Goal: Task Accomplishment & Management: Manage account settings

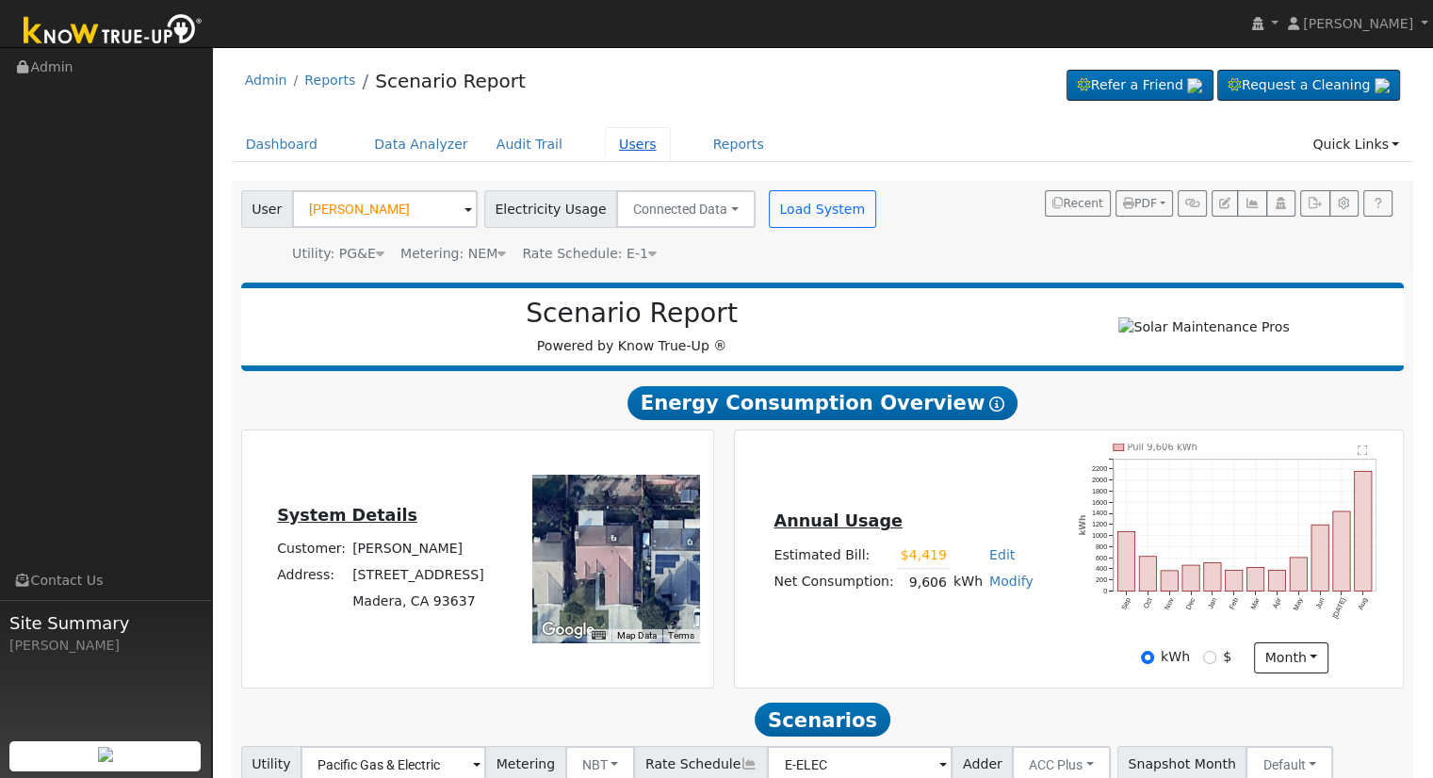
click at [615, 146] on link "Users" at bounding box center [638, 144] width 66 height 35
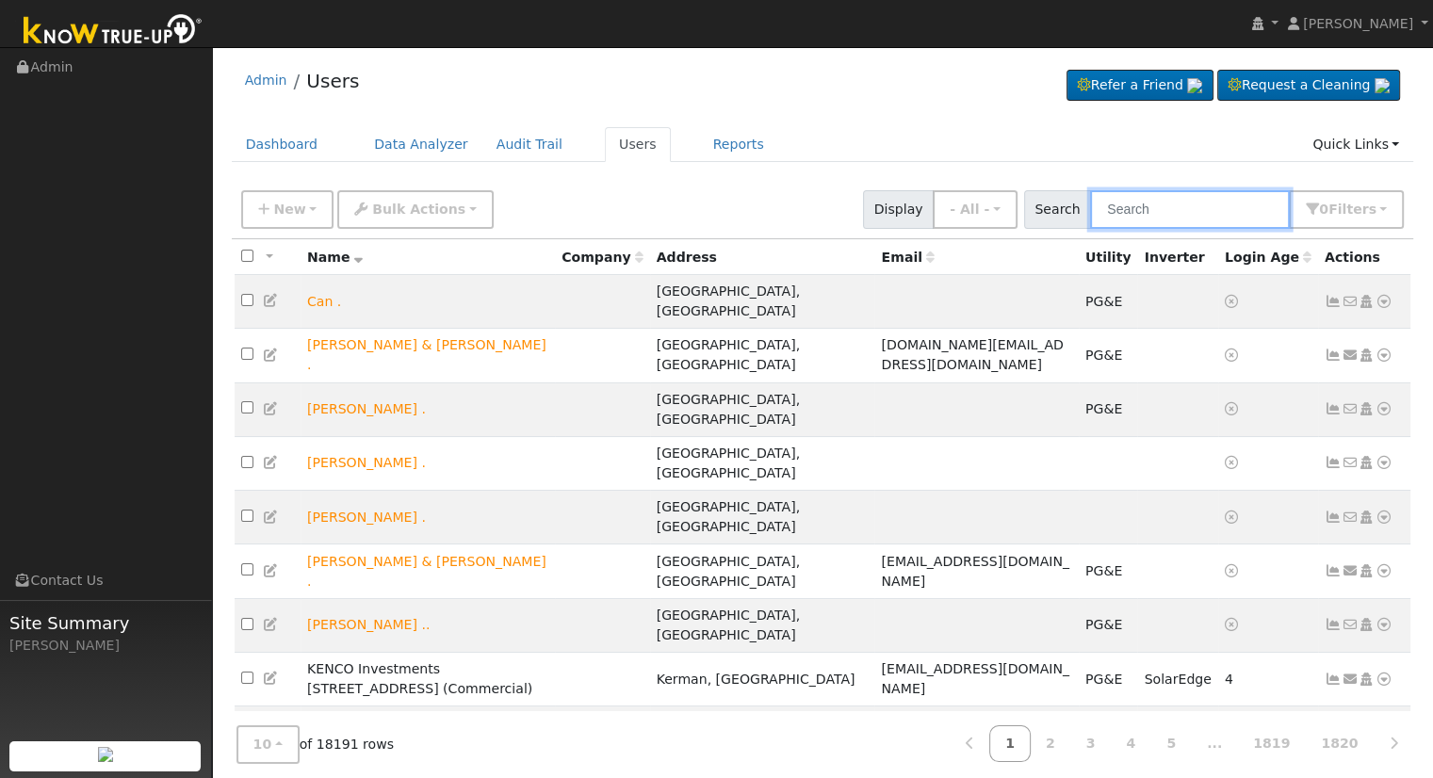
click at [1150, 199] on input "text" at bounding box center [1190, 209] width 200 height 39
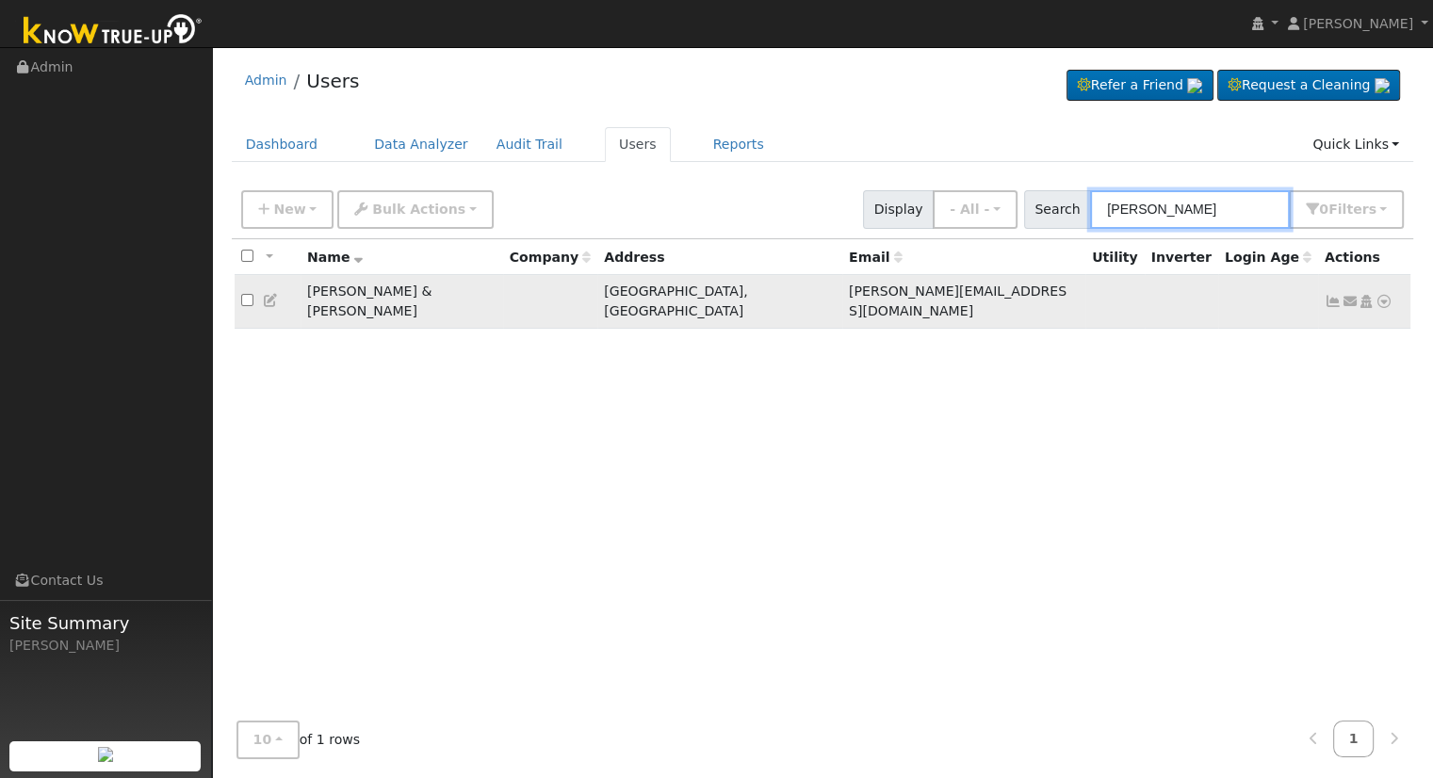
type input "raquel calder"
click at [1384, 295] on icon at bounding box center [1384, 301] width 17 height 13
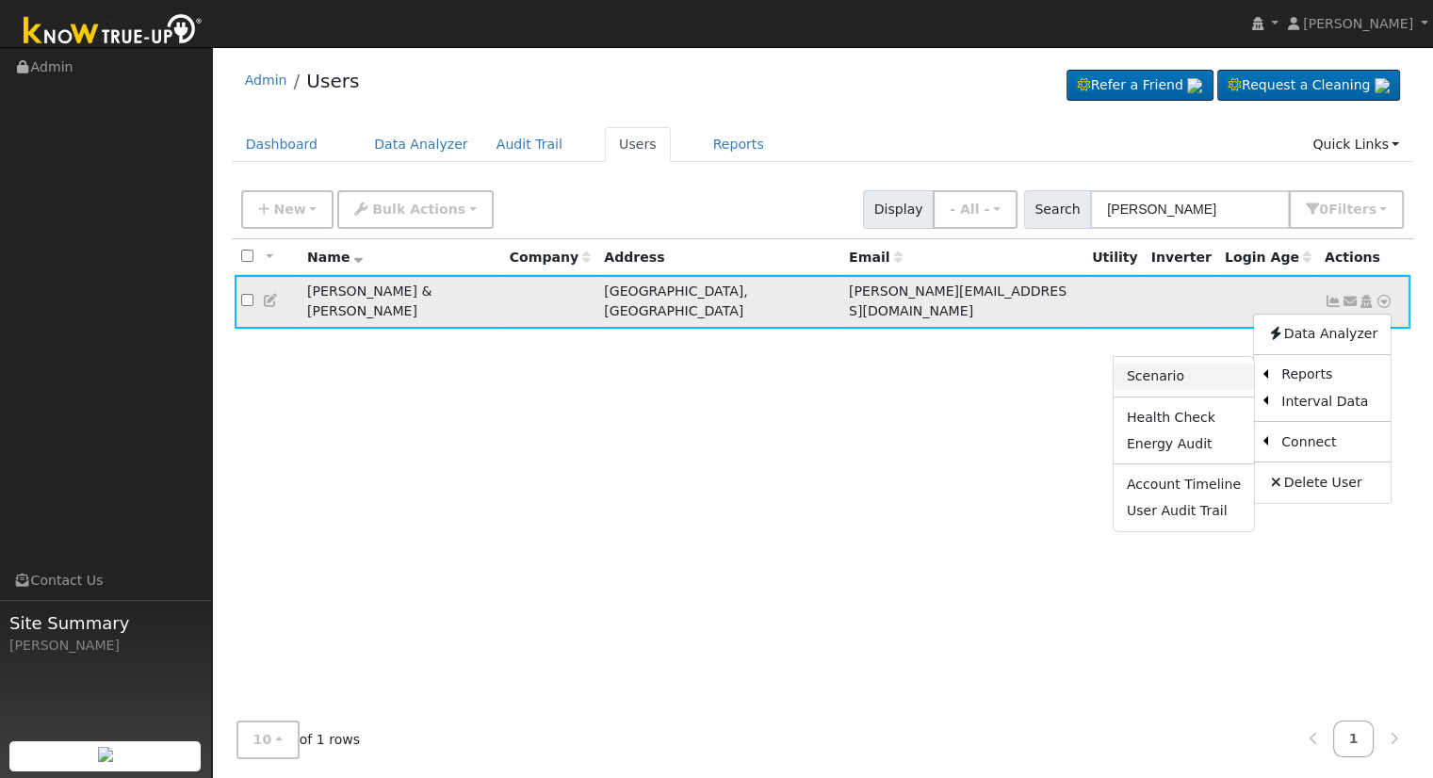
click at [1176, 367] on link "Scenario" at bounding box center [1184, 377] width 140 height 26
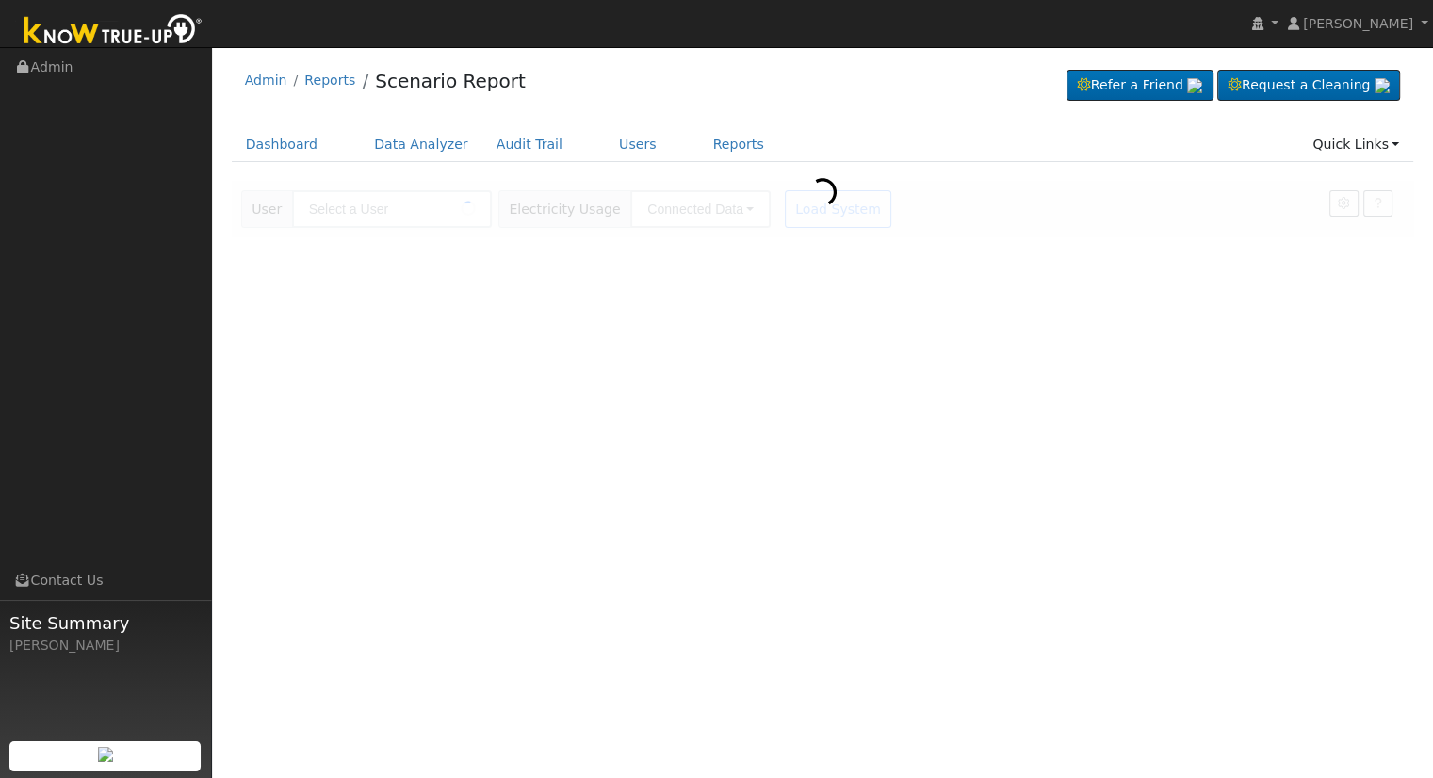
type input "[PERSON_NAME] & [PERSON_NAME]"
type input "Pacific Gas & Electric"
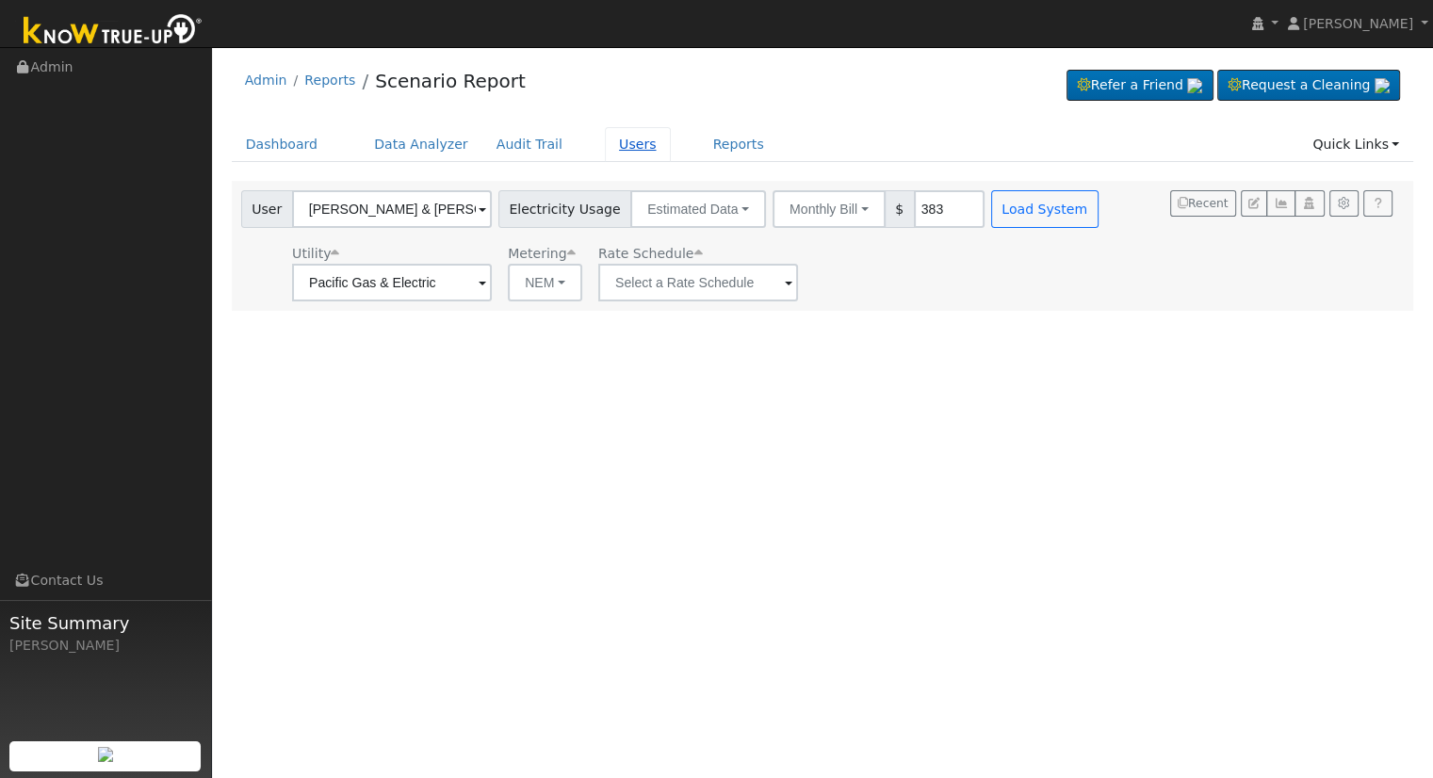
click at [605, 149] on link "Users" at bounding box center [638, 144] width 66 height 35
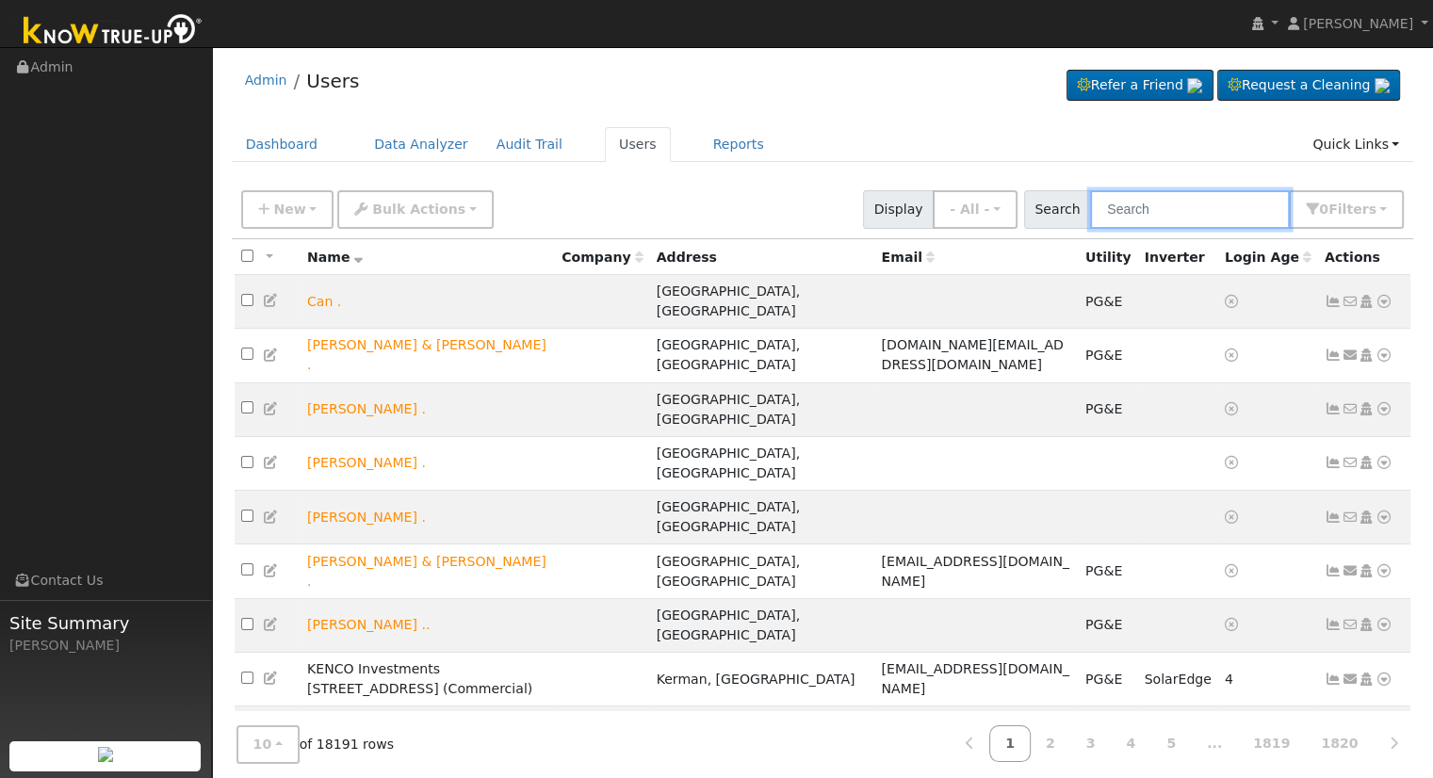
click at [1225, 206] on input "text" at bounding box center [1190, 209] width 200 height 39
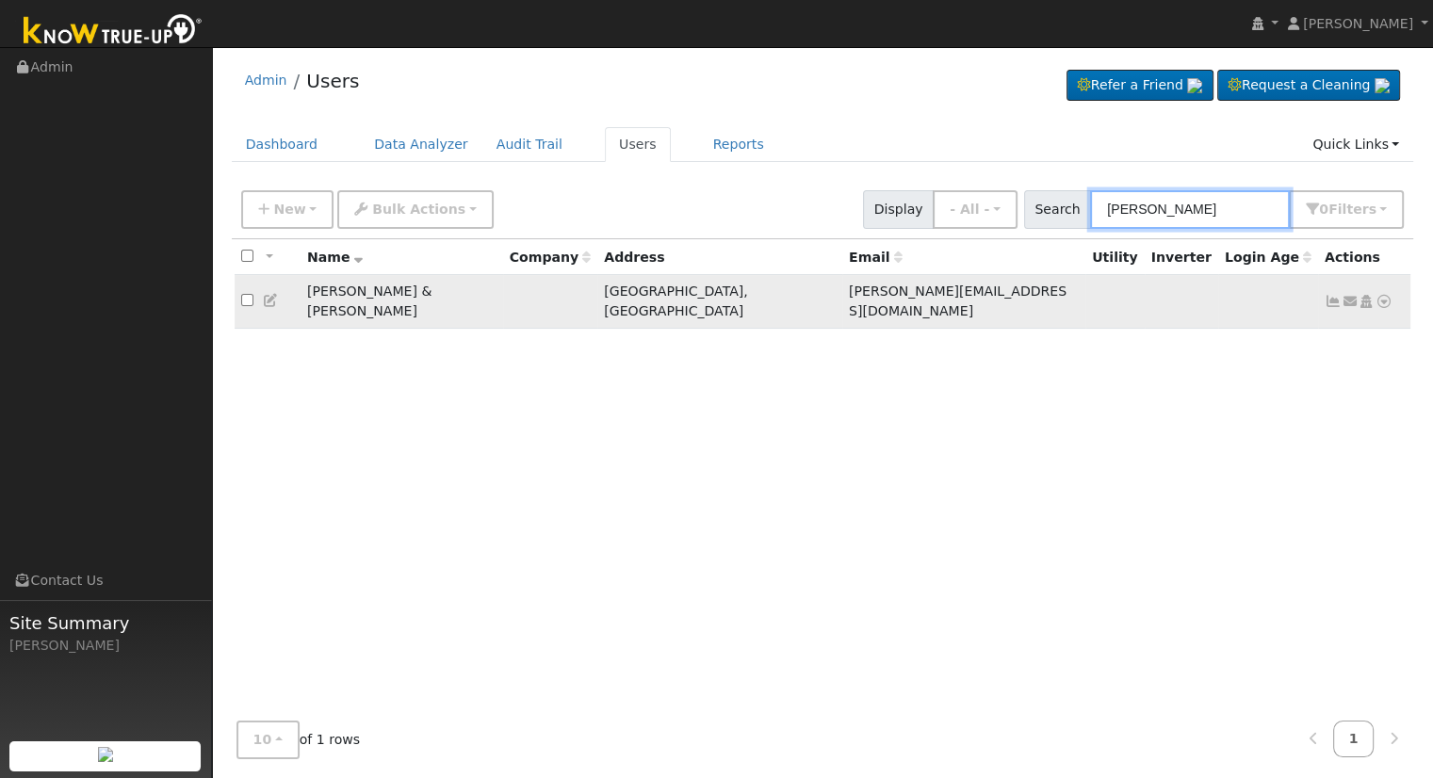
type input "raquel cald"
click at [1385, 295] on icon at bounding box center [1384, 301] width 17 height 13
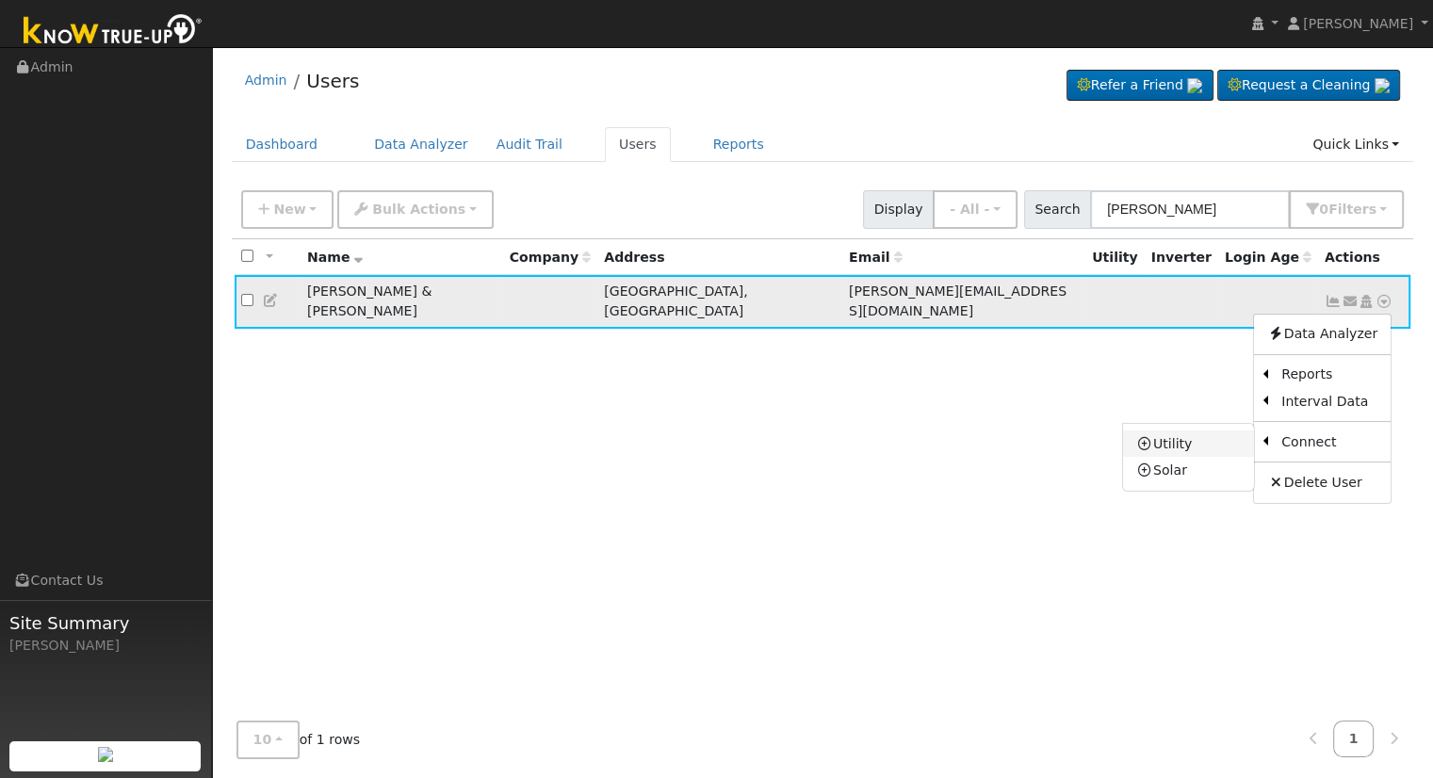
click at [1179, 434] on link "Utility" at bounding box center [1188, 444] width 131 height 26
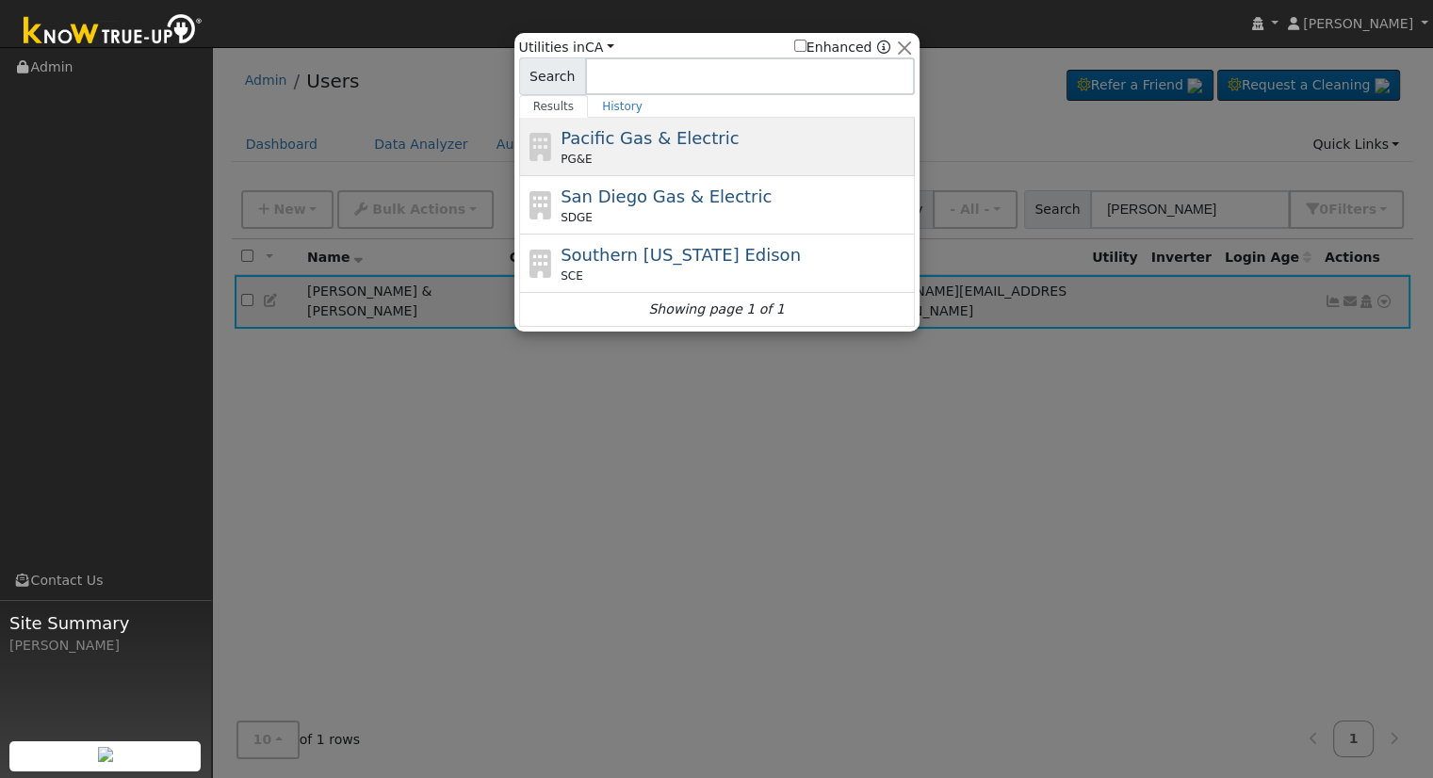
click at [630, 131] on span "Pacific Gas & Electric" at bounding box center [650, 138] width 178 height 20
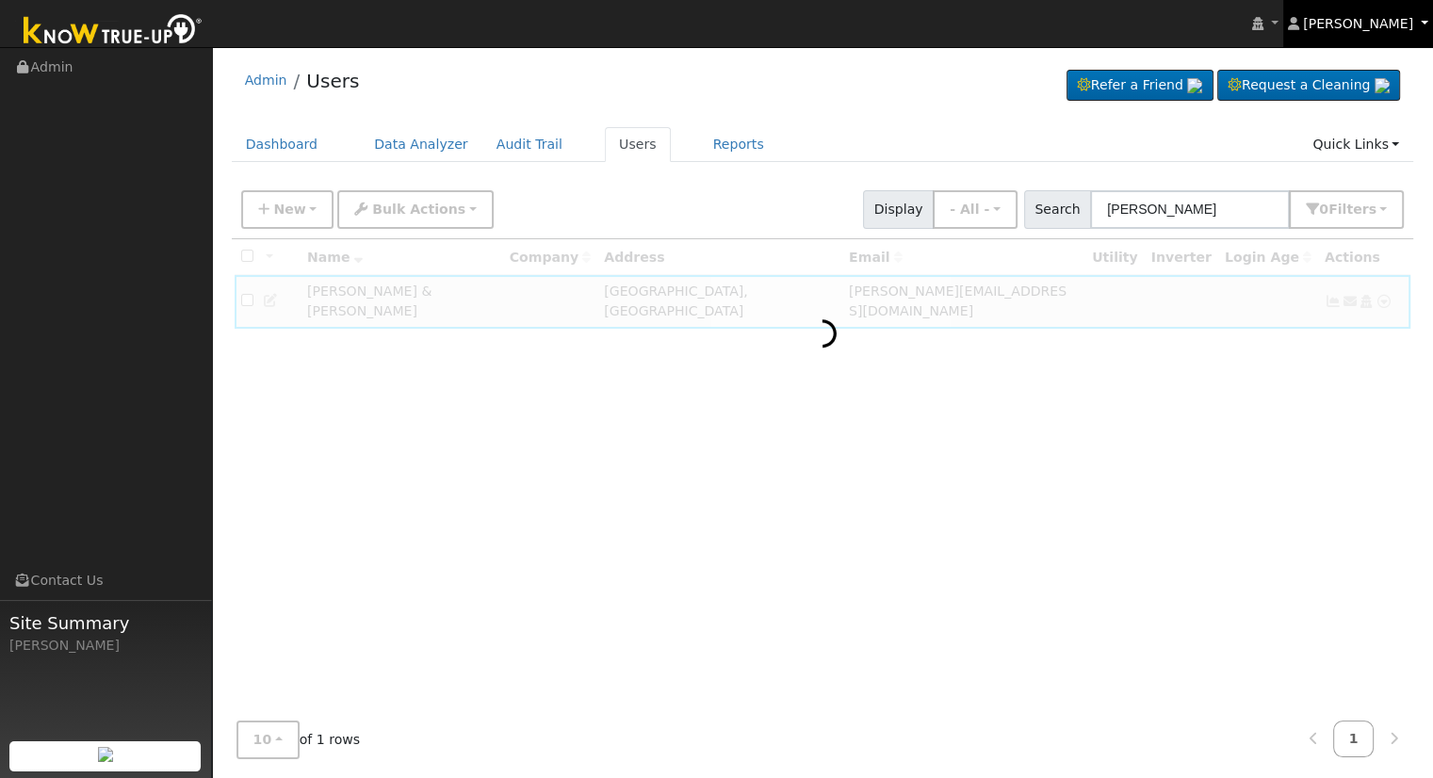
click at [1415, 26] on link "[PERSON_NAME]" at bounding box center [1358, 23] width 151 height 47
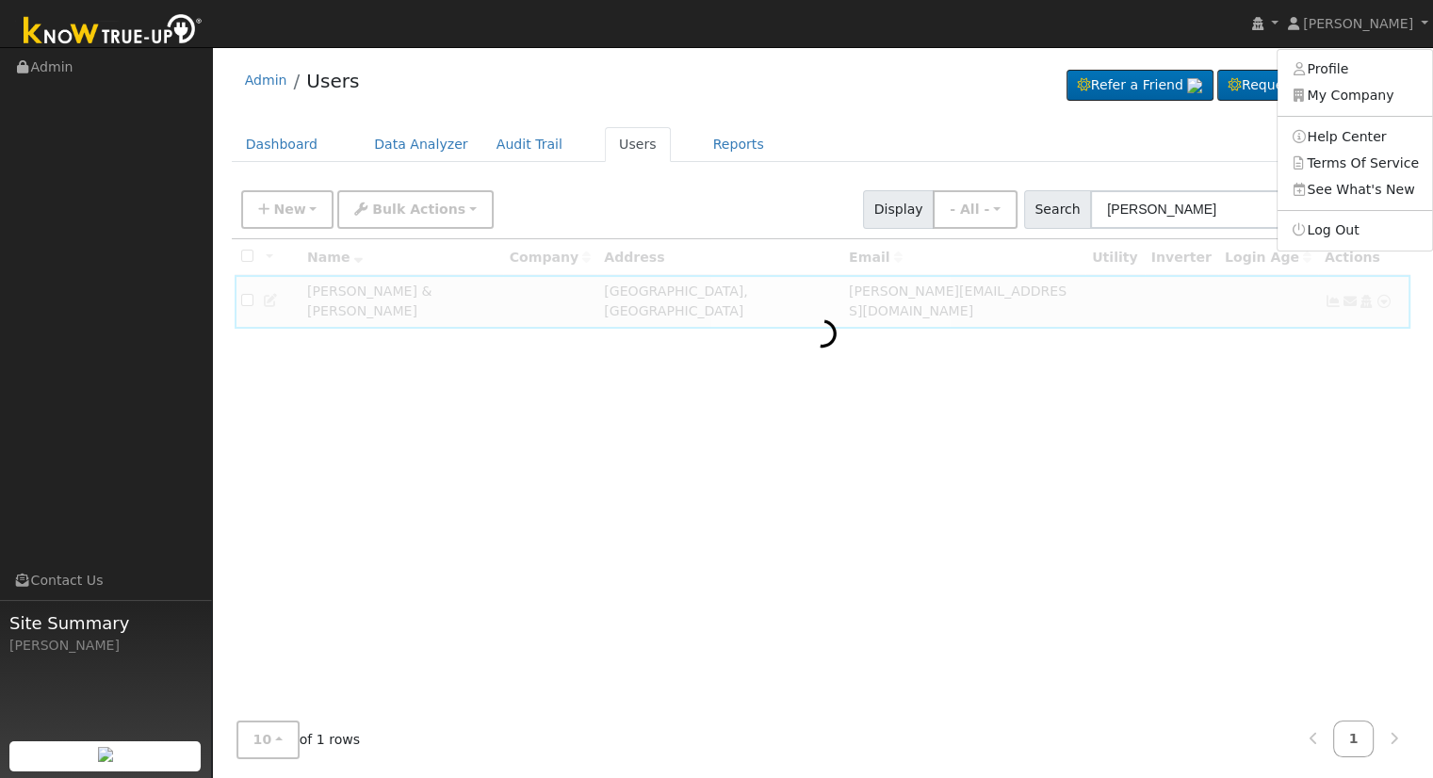
click at [828, 108] on div "Admin Users Refer a Friend Request a Cleaning" at bounding box center [823, 85] width 1183 height 57
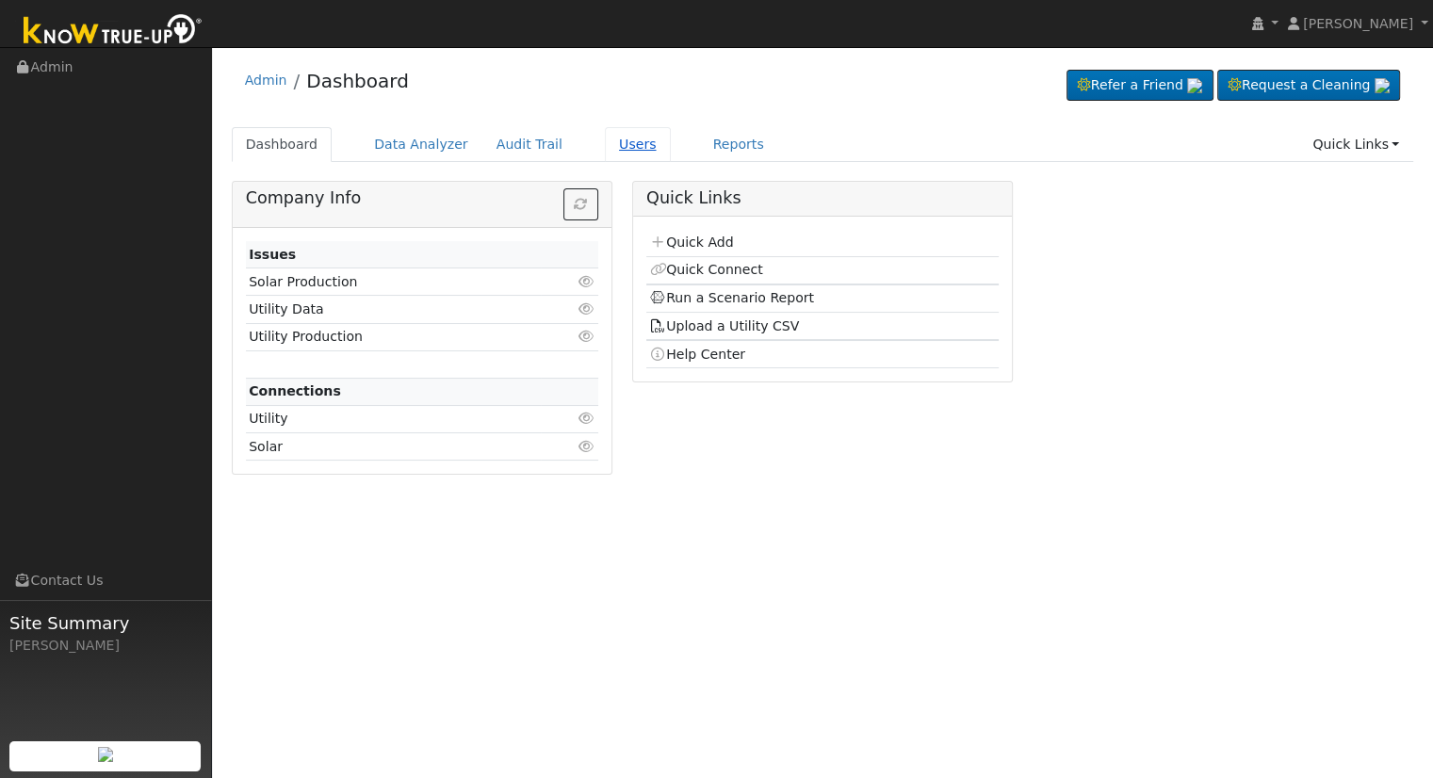
click at [610, 144] on link "Users" at bounding box center [638, 144] width 66 height 35
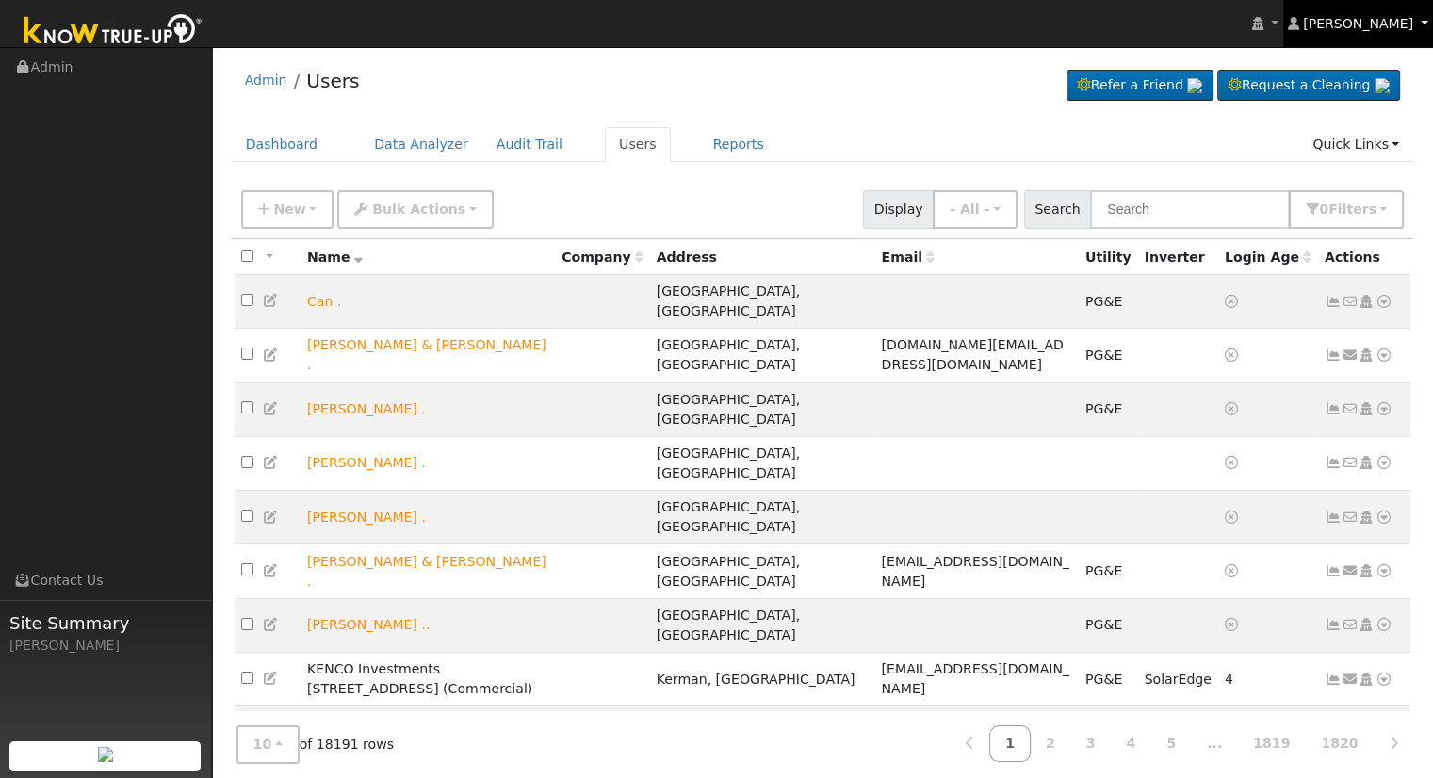
click at [1422, 20] on link "Eric Cisneros" at bounding box center [1358, 23] width 151 height 47
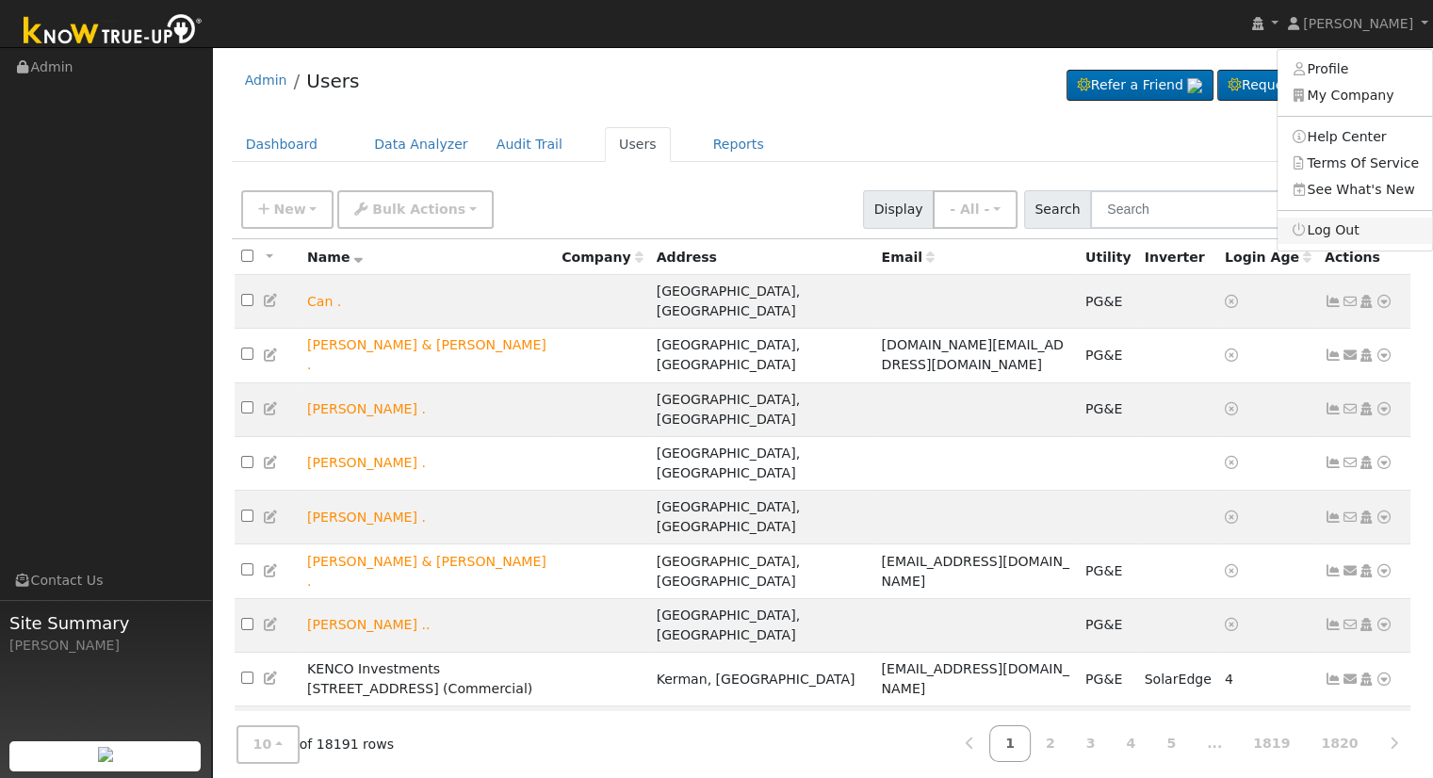
click at [1378, 224] on link "Log Out" at bounding box center [1355, 231] width 155 height 26
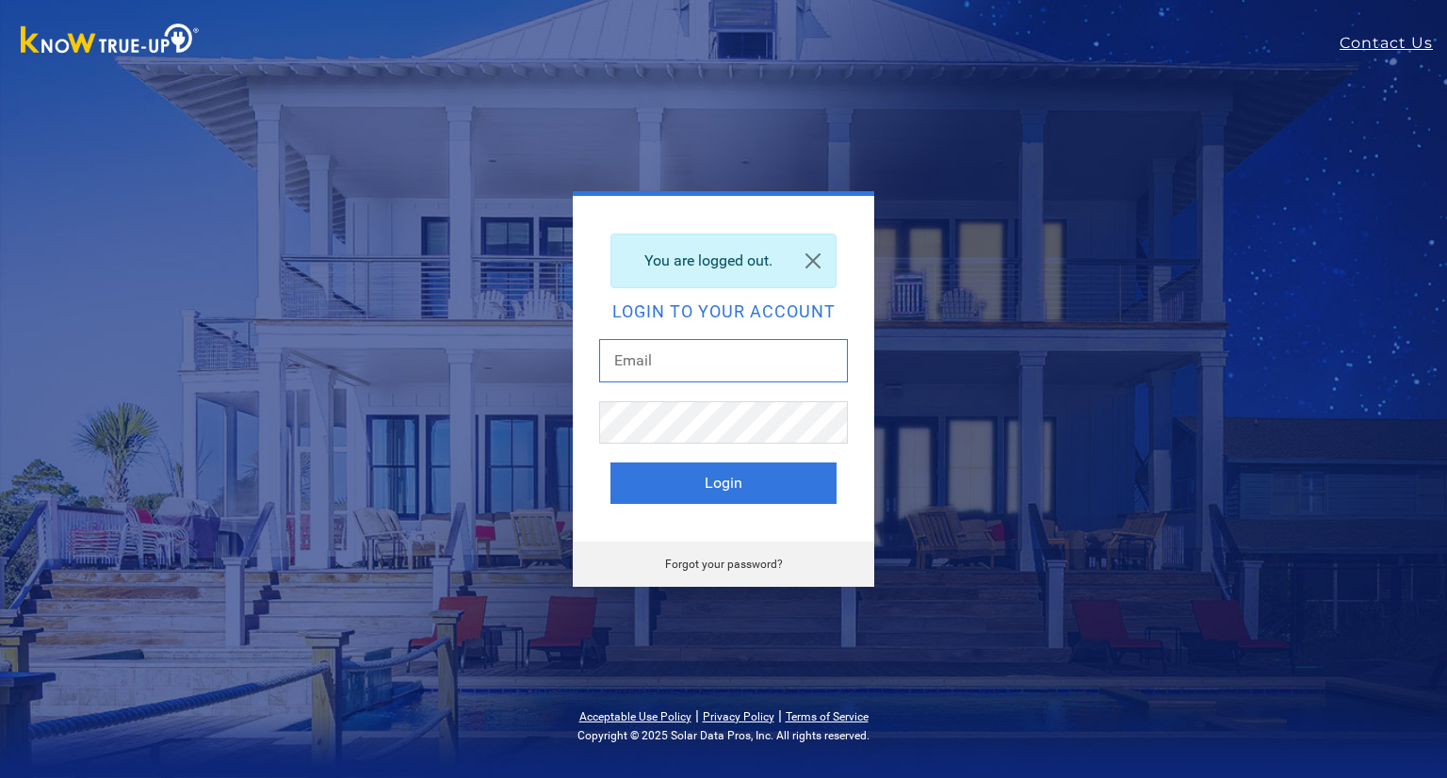
click at [767, 362] on input "text" at bounding box center [723, 360] width 249 height 43
type input "[EMAIL_ADDRESS][DOMAIN_NAME]"
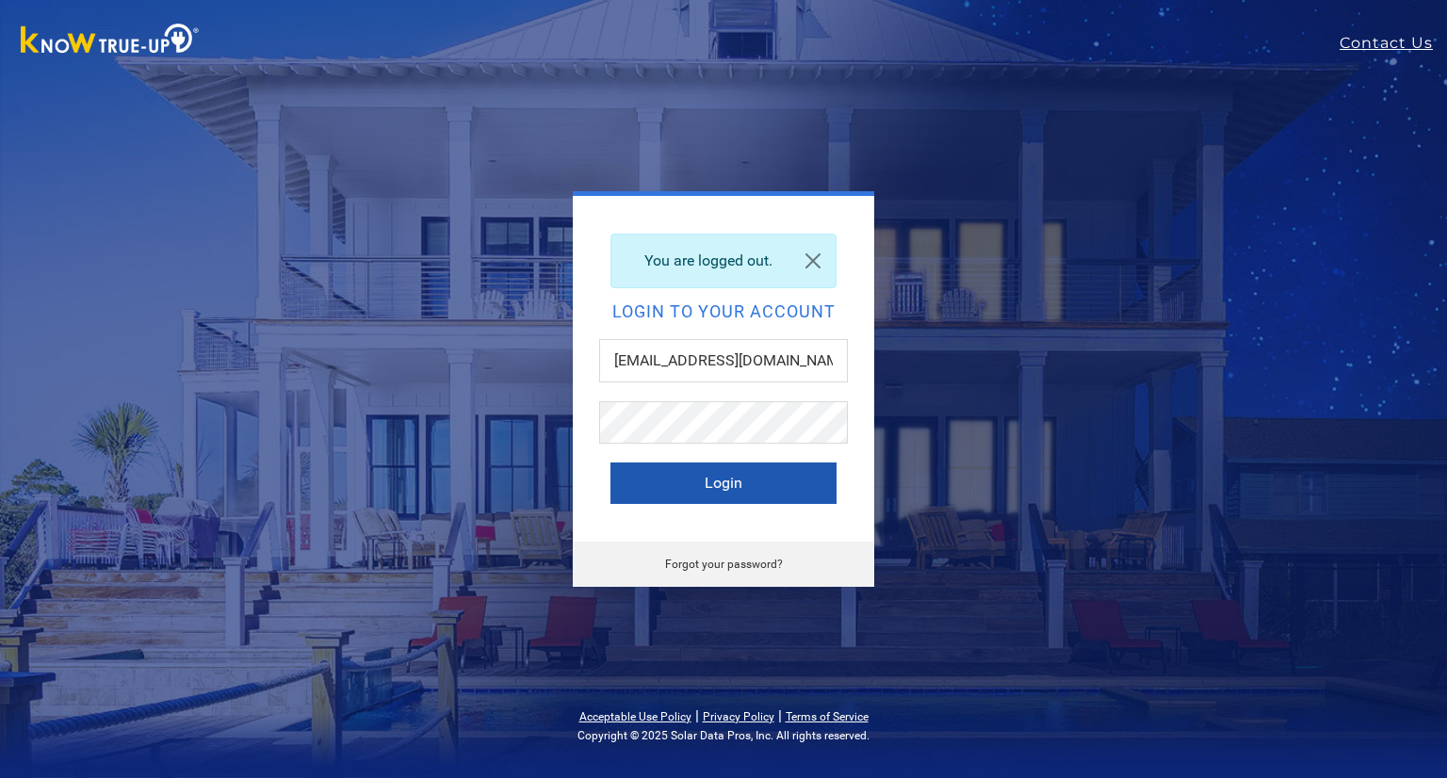
click at [705, 481] on button "Login" at bounding box center [724, 483] width 226 height 41
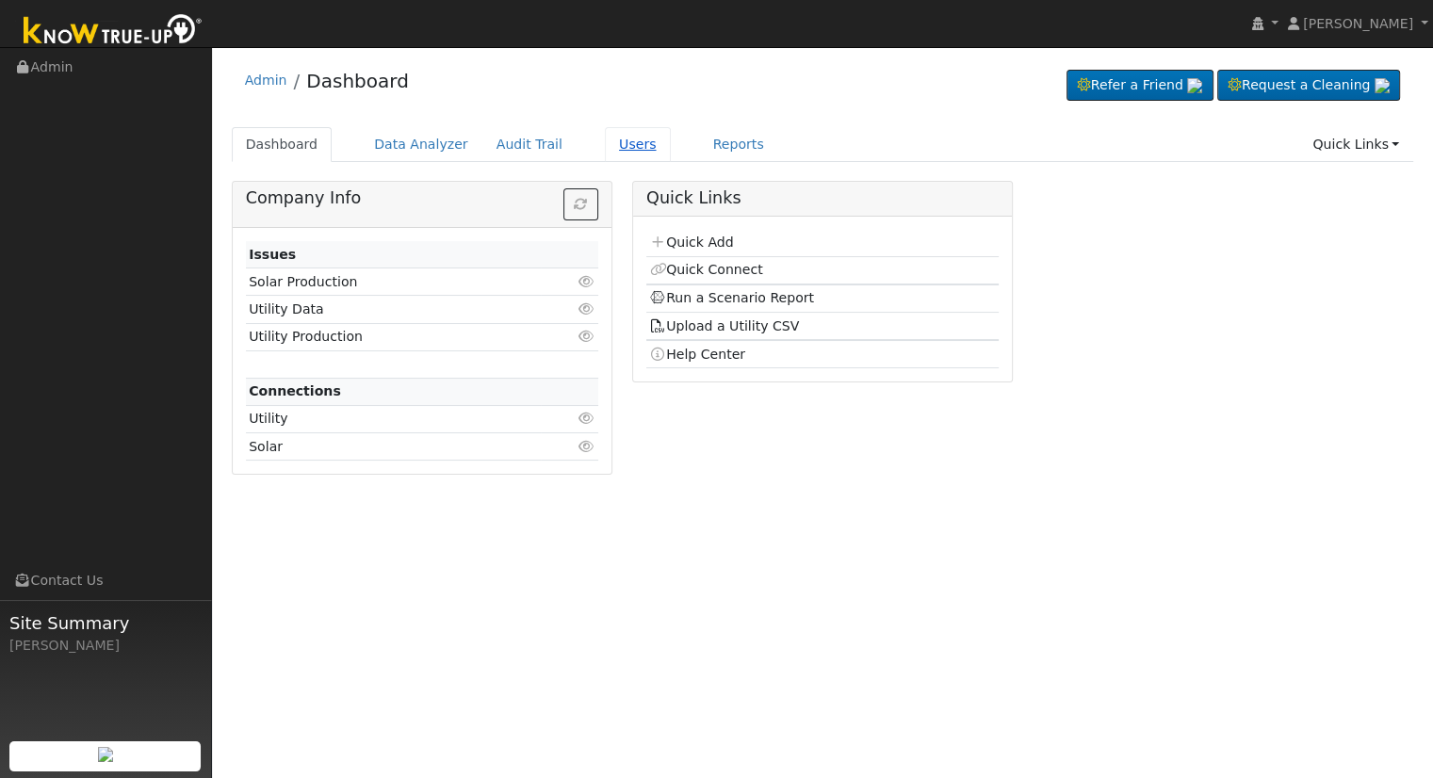
click at [613, 135] on link "Users" at bounding box center [638, 144] width 66 height 35
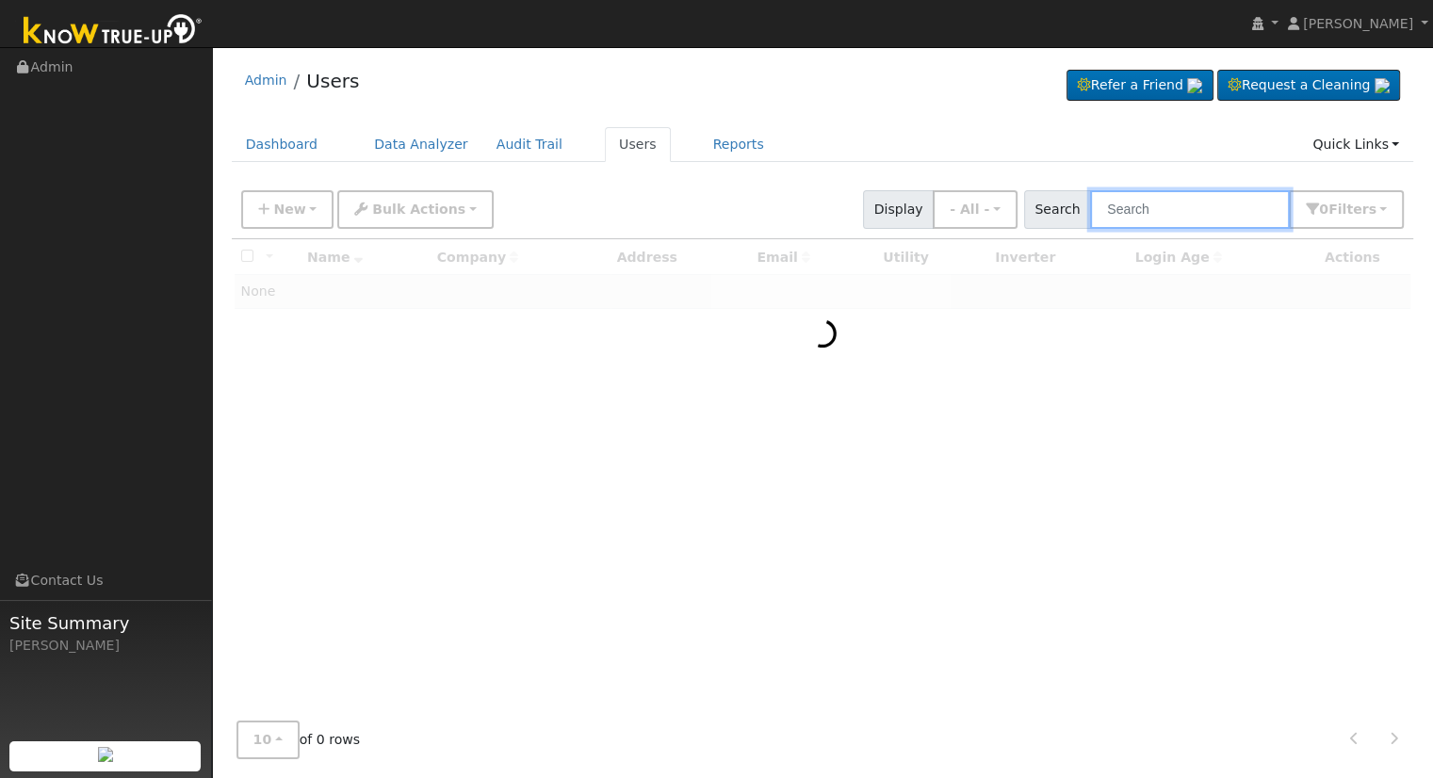
click at [1207, 202] on input "text" at bounding box center [1190, 209] width 200 height 39
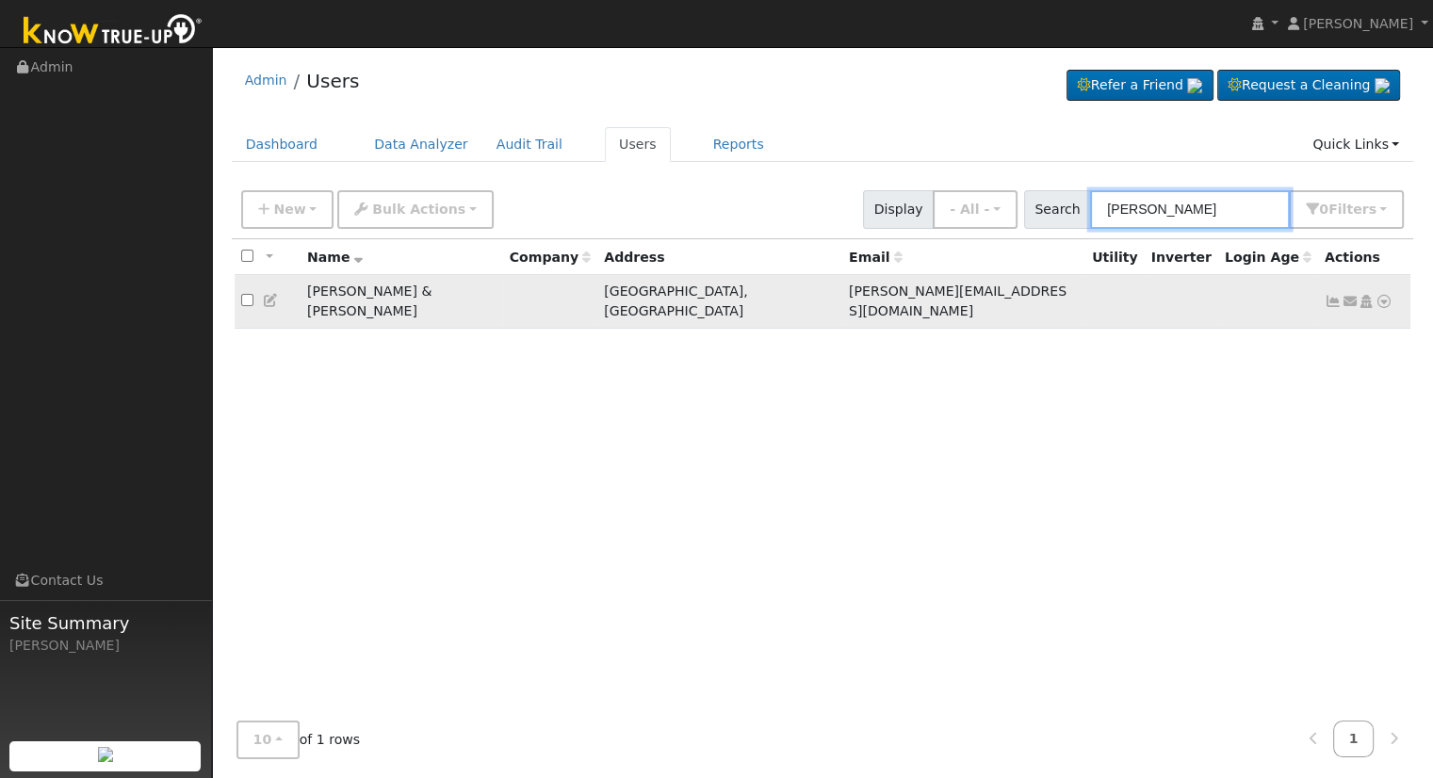
type input "[PERSON_NAME]"
click at [1387, 295] on icon at bounding box center [1384, 301] width 17 height 13
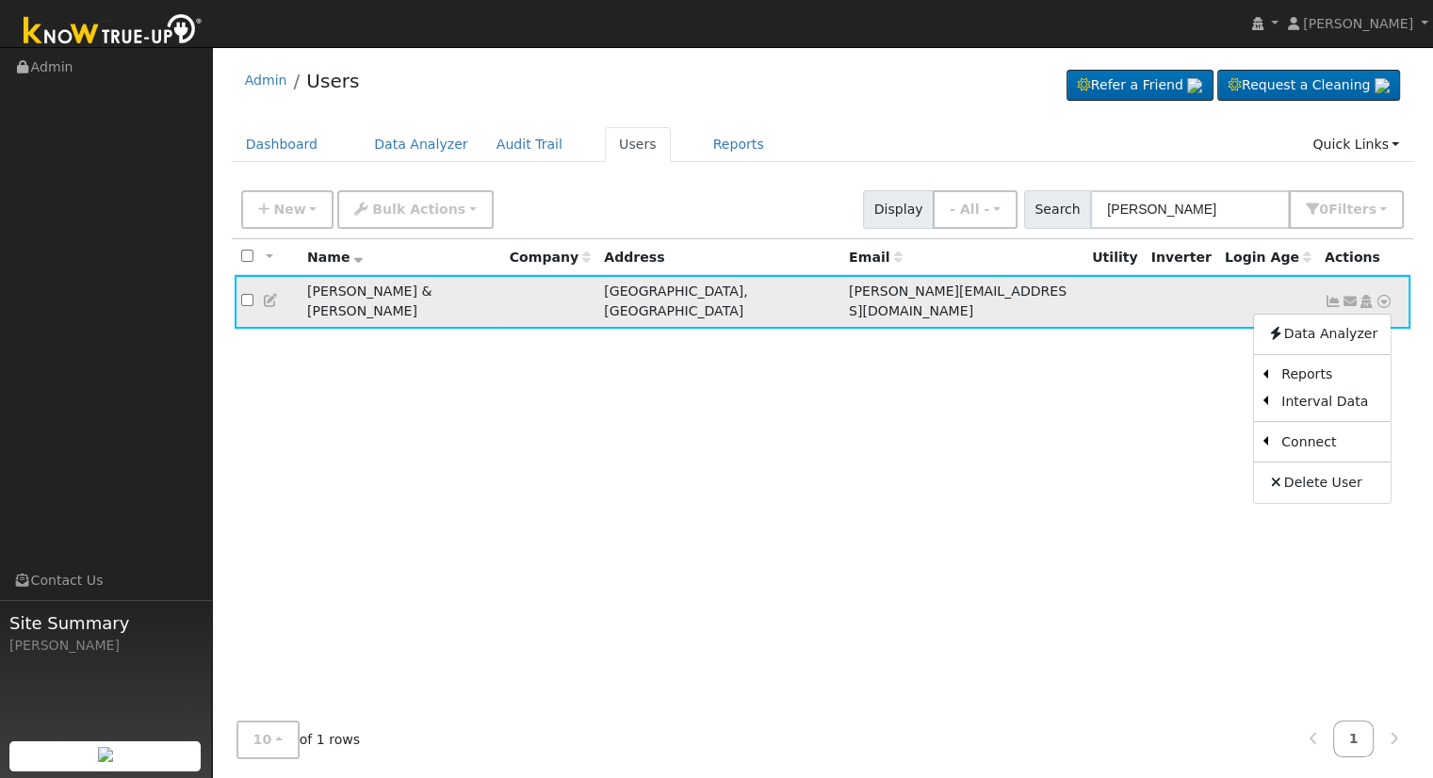
click at [1364, 295] on icon at bounding box center [1366, 301] width 17 height 13
